Goal: Navigation & Orientation: Go to known website

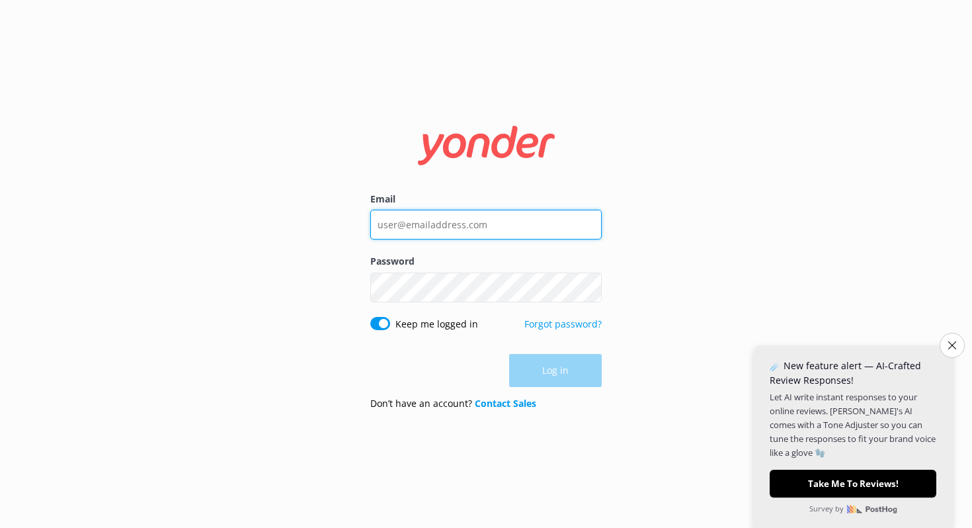
type input "[PERSON_NAME][EMAIL_ADDRESS][DOMAIN_NAME]"
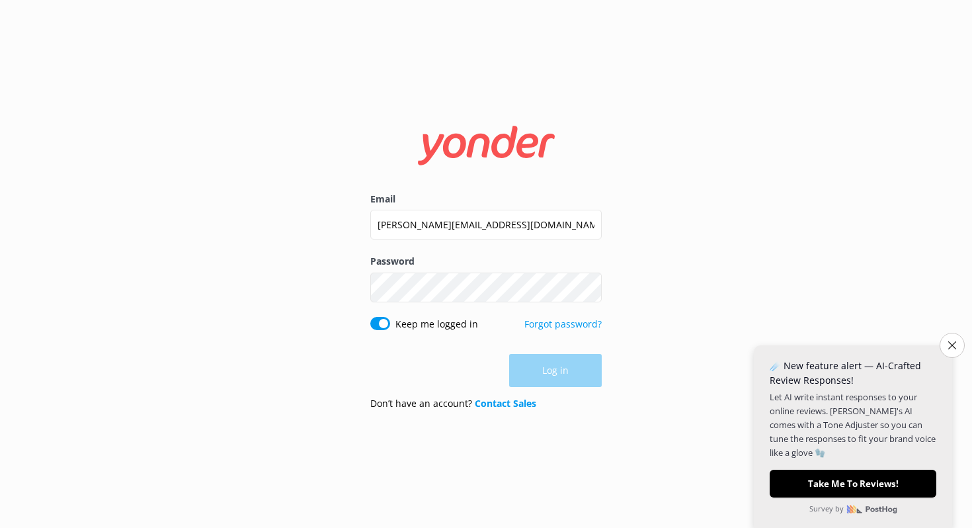
click at [573, 373] on div "Log in" at bounding box center [485, 370] width 231 height 33
click at [573, 373] on button "Log in" at bounding box center [555, 370] width 93 height 33
